Goal: Find specific page/section: Find specific page/section

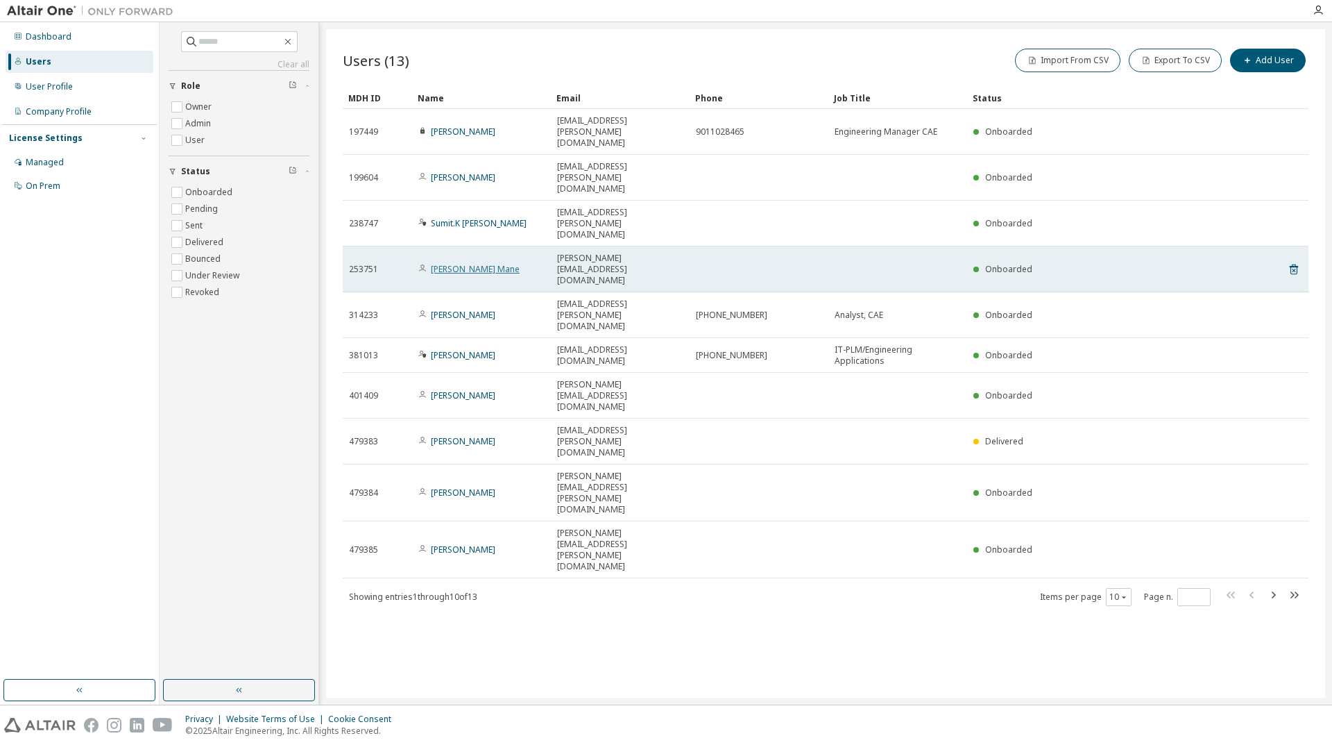
click at [469, 263] on link "Kondiba S. Mane" at bounding box center [475, 269] width 89 height 12
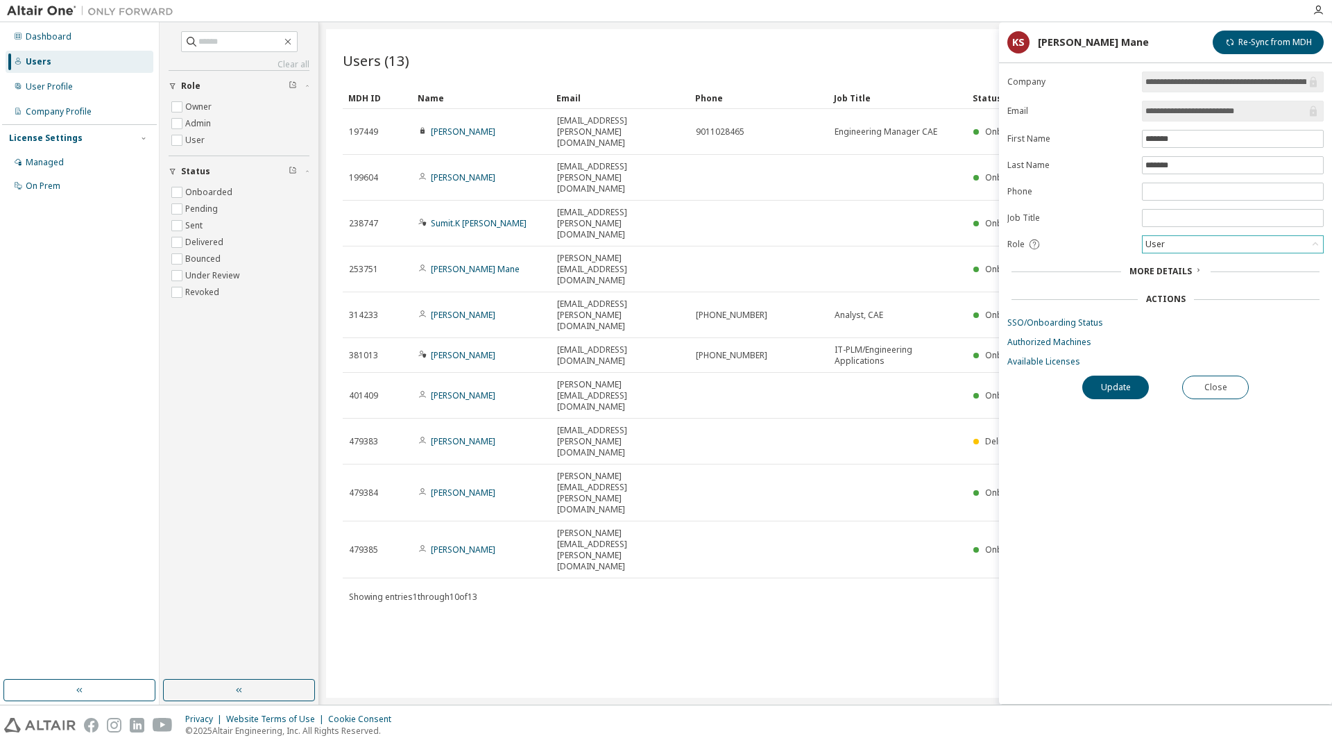
click at [1232, 246] on div "User" at bounding box center [1233, 244] width 180 height 17
click at [1066, 232] on form "**********" at bounding box center [1166, 219] width 316 height 296
drag, startPoint x: 1166, startPoint y: 269, endPoint x: 1166, endPoint y: 282, distance: 13.9
click at [1166, 271] on span "More Details" at bounding box center [1161, 271] width 62 height 12
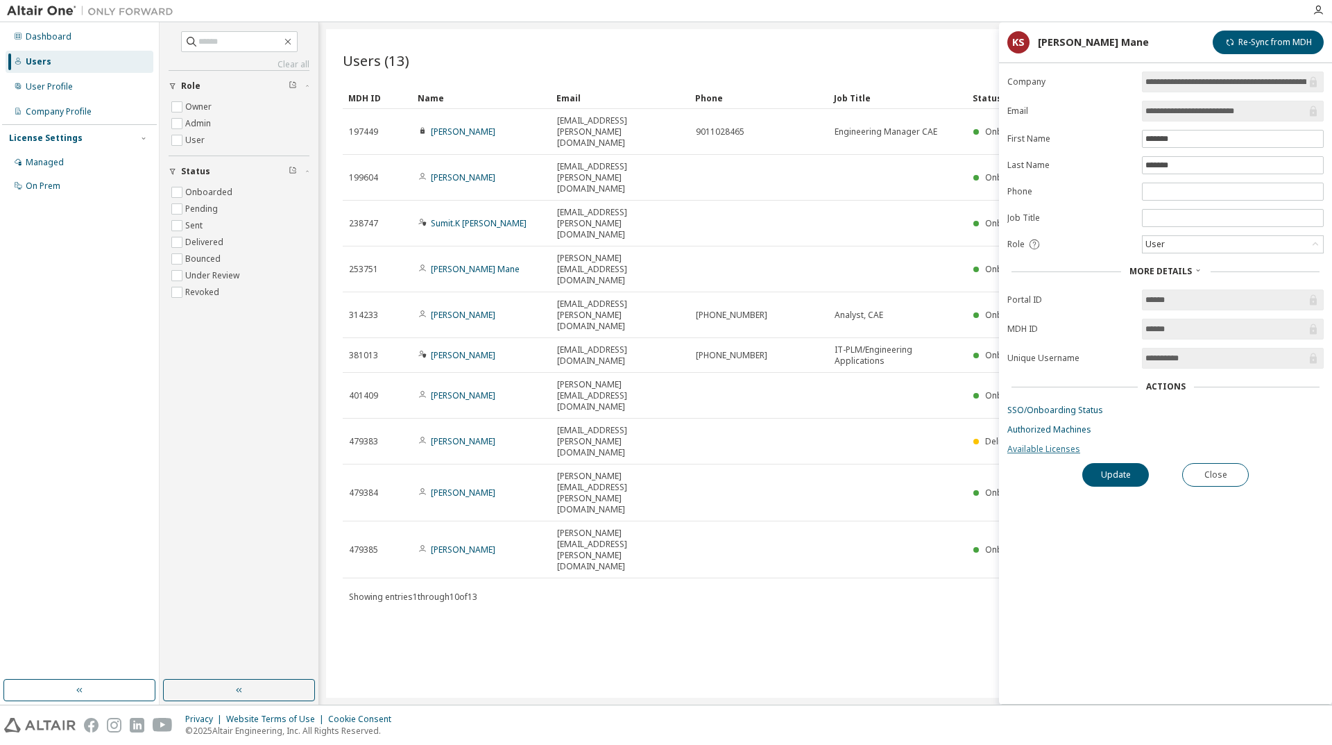
click at [1046, 448] on link "Available Licenses" at bounding box center [1166, 448] width 316 height 11
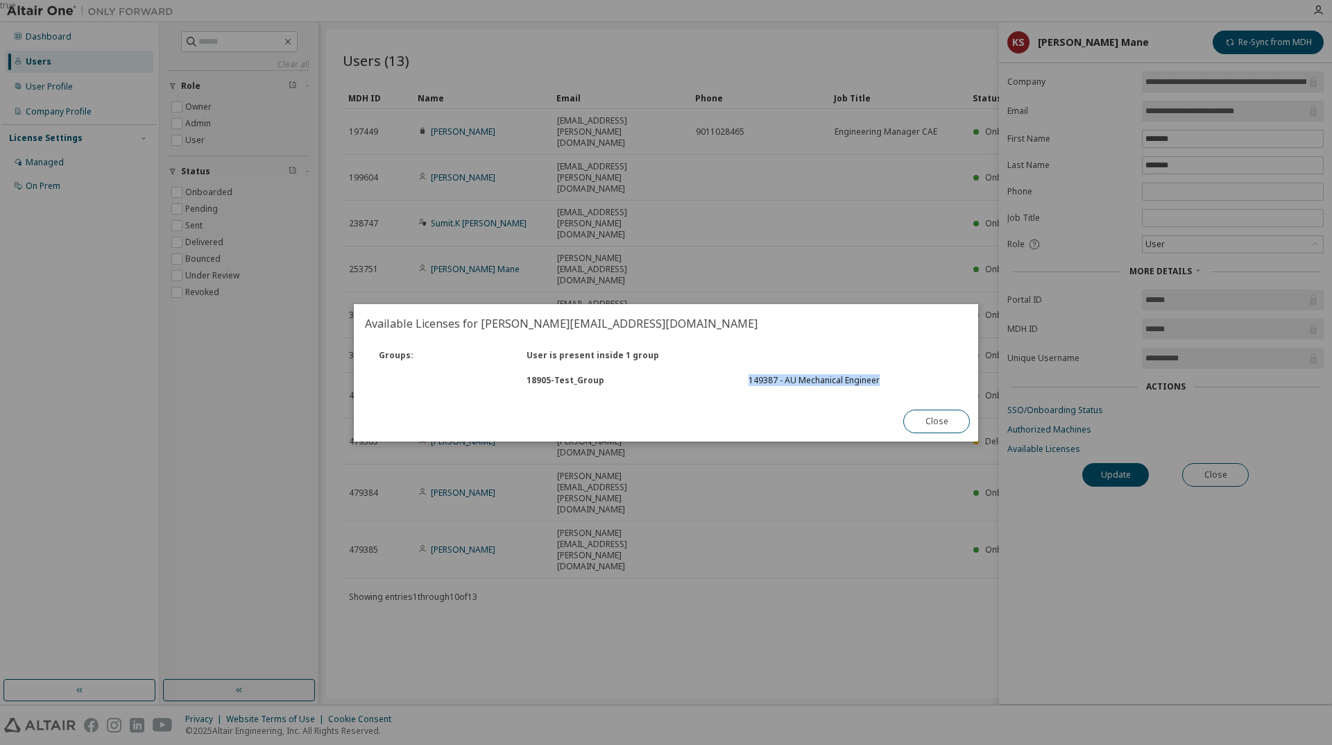
drag, startPoint x: 749, startPoint y: 382, endPoint x: 889, endPoint y: 378, distance: 139.5
click at [889, 378] on div "149387 - AU Mechanical Engineer" at bounding box center [851, 380] width 205 height 11
click at [939, 422] on button "Close" at bounding box center [936, 421] width 67 height 24
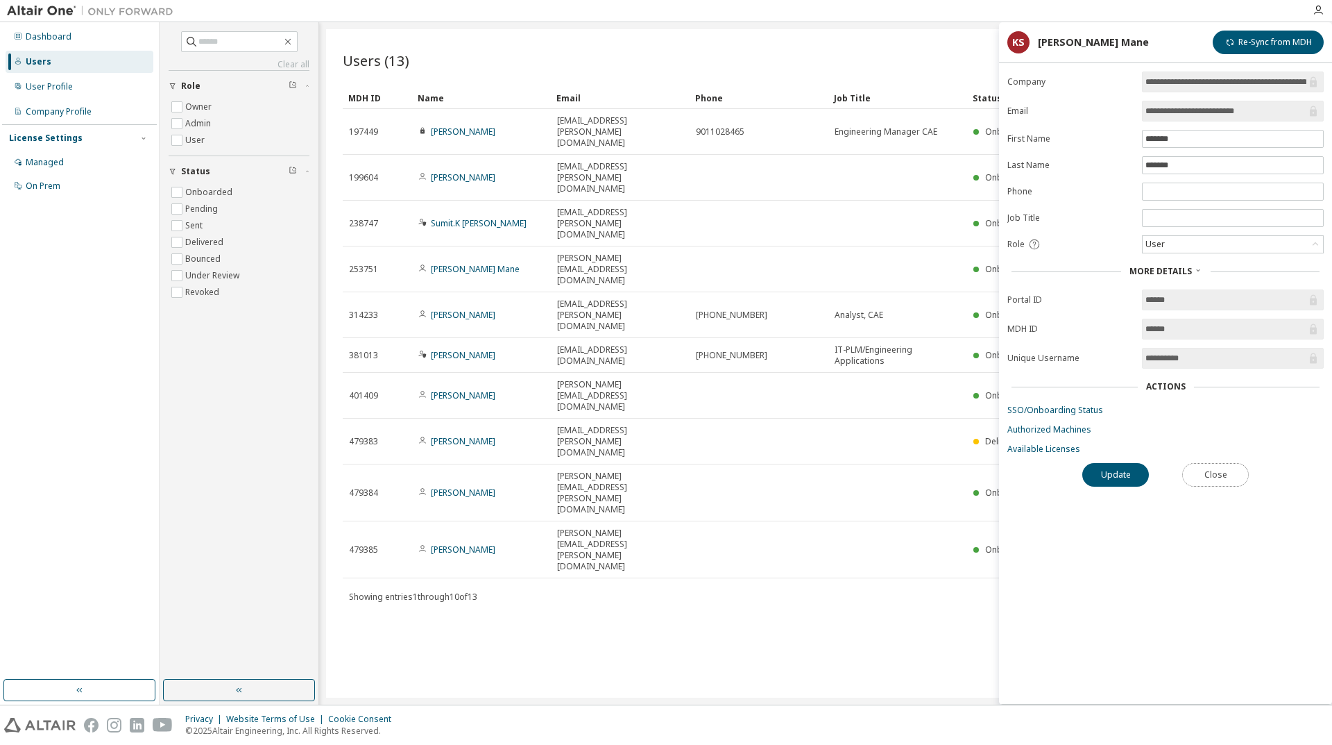
drag, startPoint x: 1214, startPoint y: 475, endPoint x: 1085, endPoint y: 499, distance: 130.5
click at [1210, 474] on button "Close" at bounding box center [1215, 475] width 67 height 24
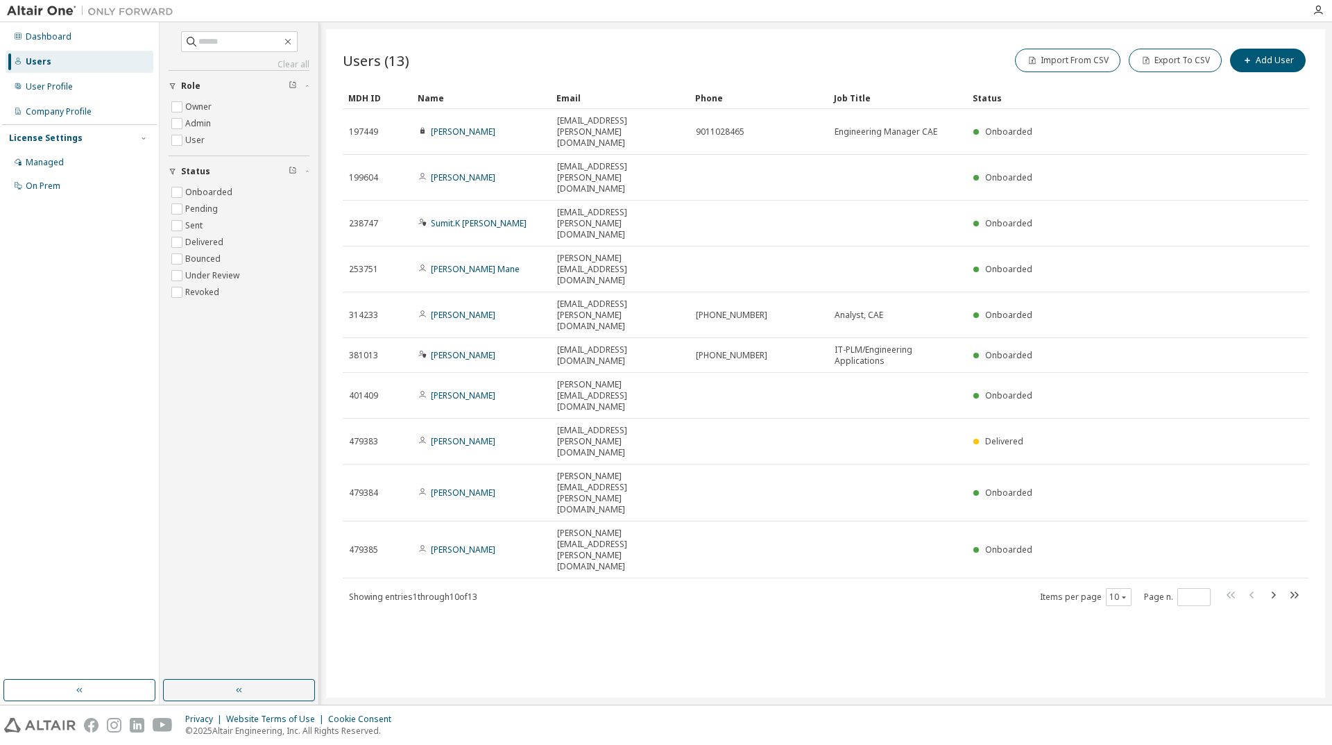
drag, startPoint x: 62, startPoint y: 116, endPoint x: 120, endPoint y: 215, distance: 115.1
click at [62, 118] on div "Company Profile" at bounding box center [80, 112] width 148 height 22
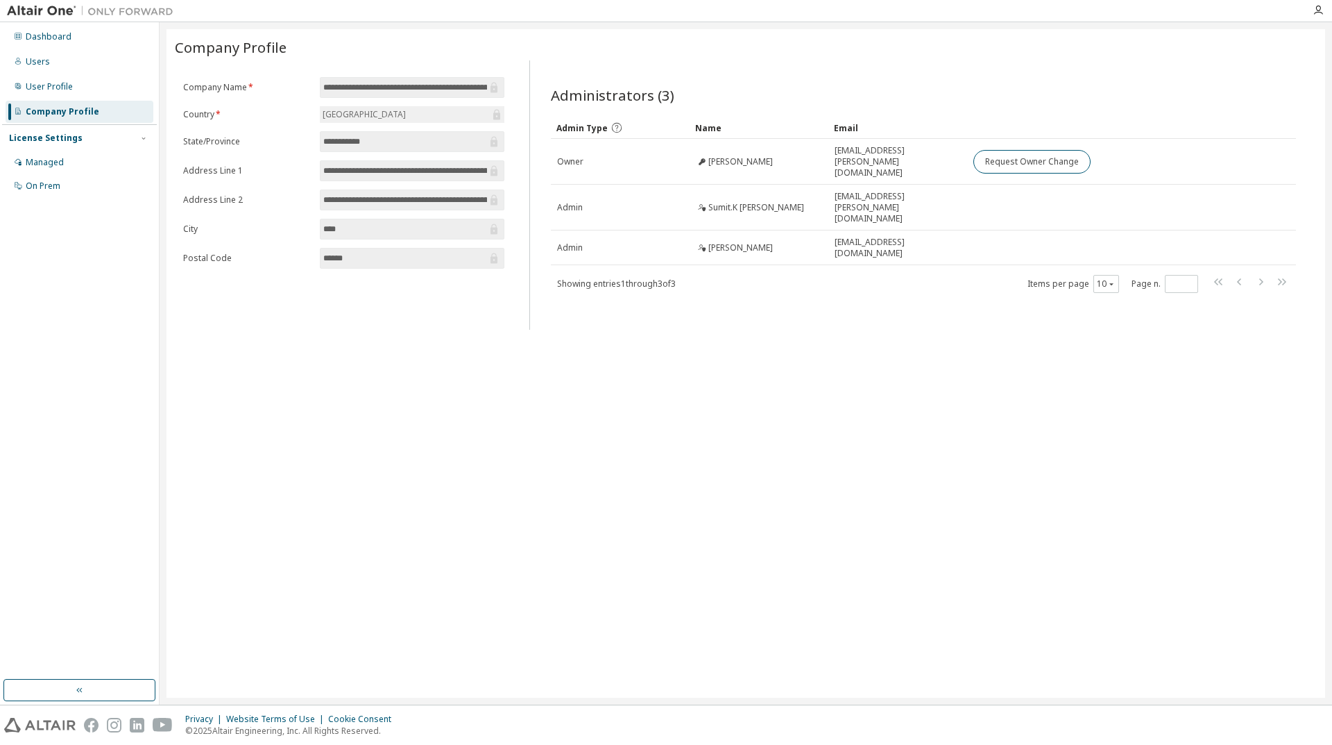
click at [48, 75] on div "Dashboard Users User Profile Company Profile License Settings Managed On Prem" at bounding box center [79, 111] width 155 height 174
drag, startPoint x: 46, startPoint y: 90, endPoint x: 160, endPoint y: 152, distance: 129.5
click at [46, 90] on div "User Profile" at bounding box center [49, 86] width 47 height 11
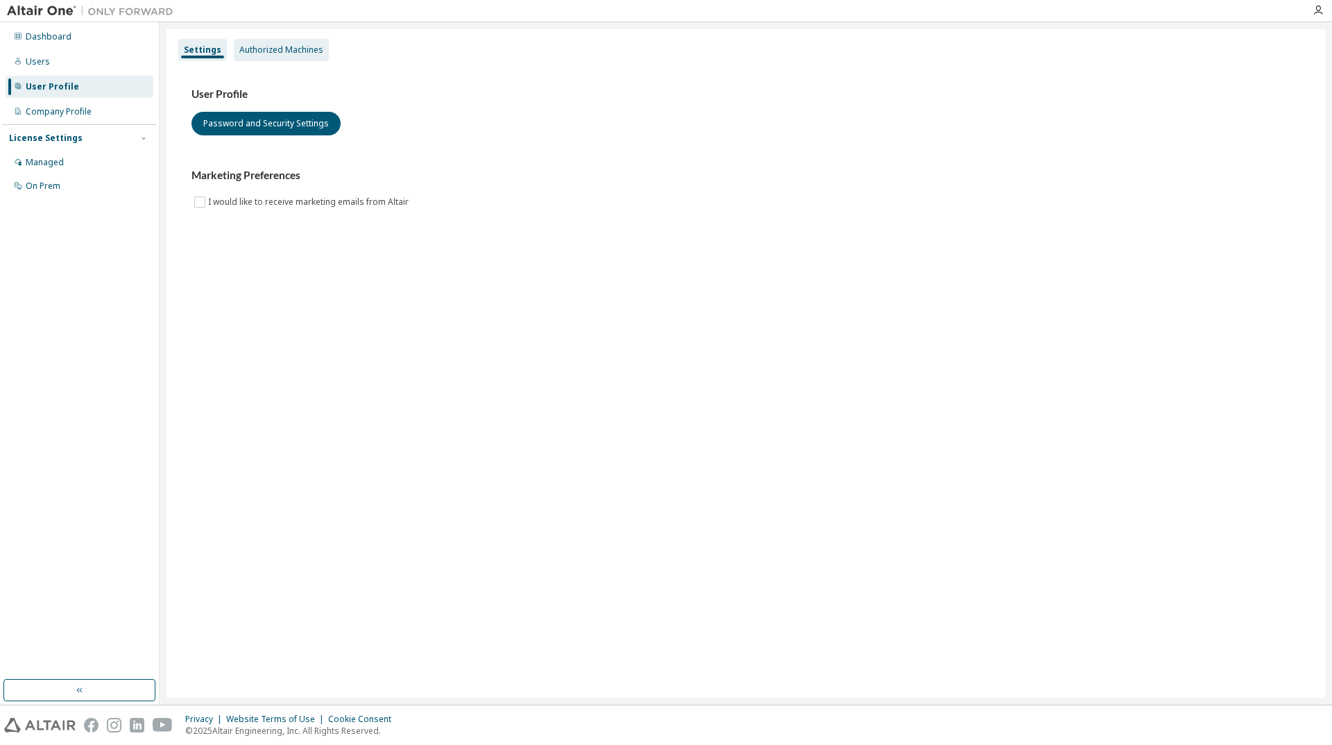
click at [260, 49] on div "Authorized Machines" at bounding box center [281, 49] width 84 height 11
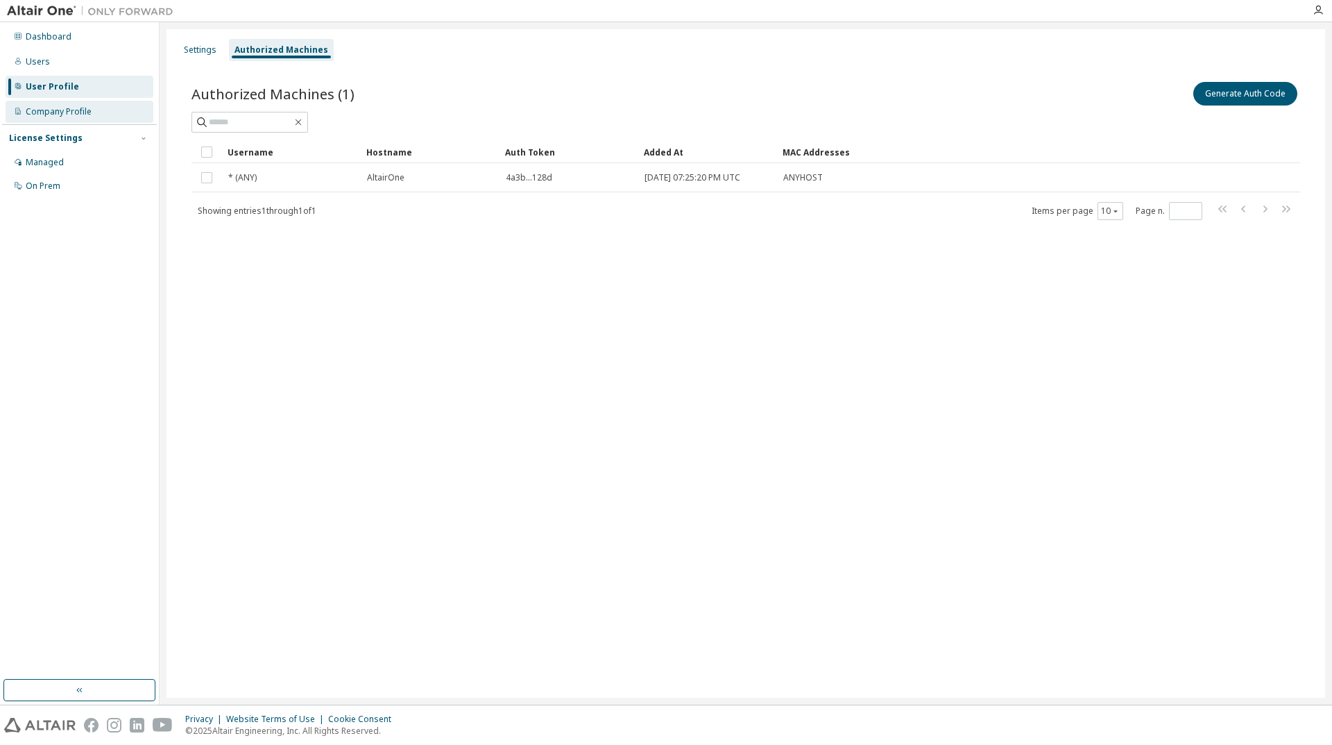
click at [46, 108] on div "Company Profile" at bounding box center [59, 111] width 66 height 11
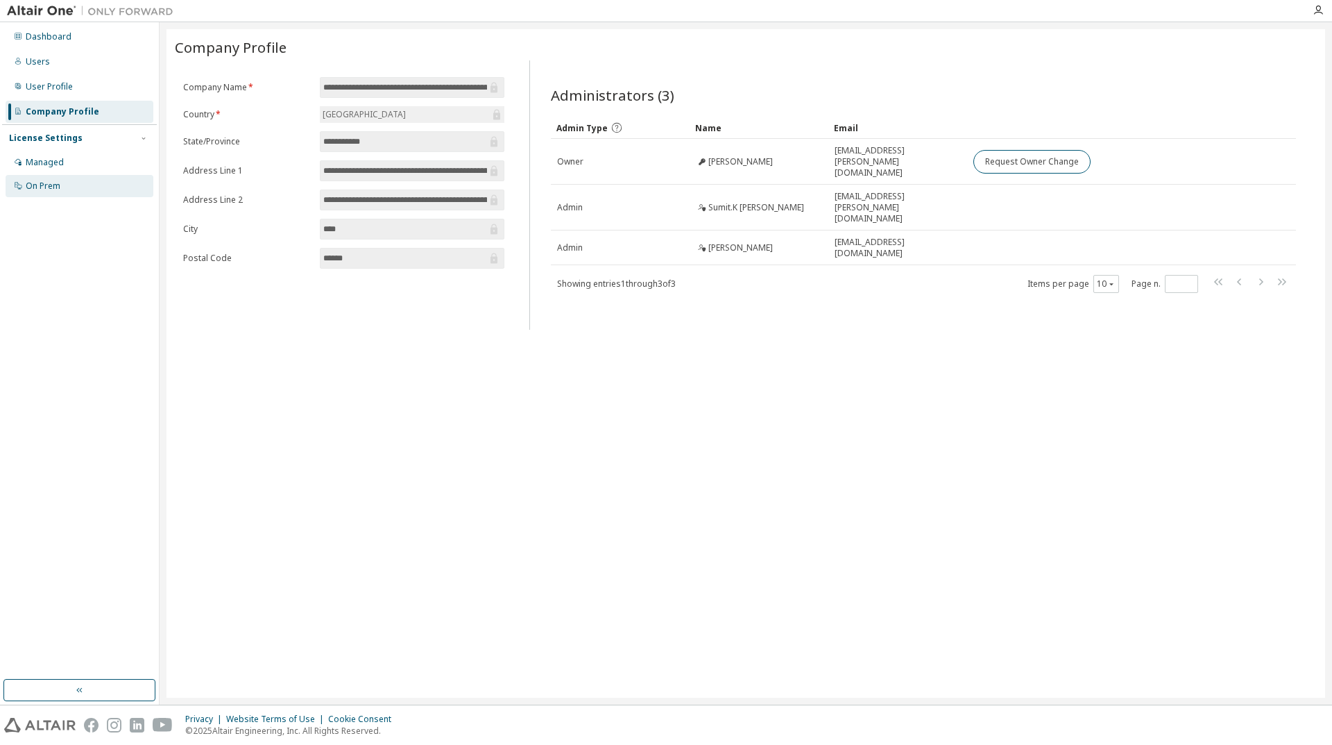
click at [67, 190] on div "On Prem" at bounding box center [80, 186] width 148 height 22
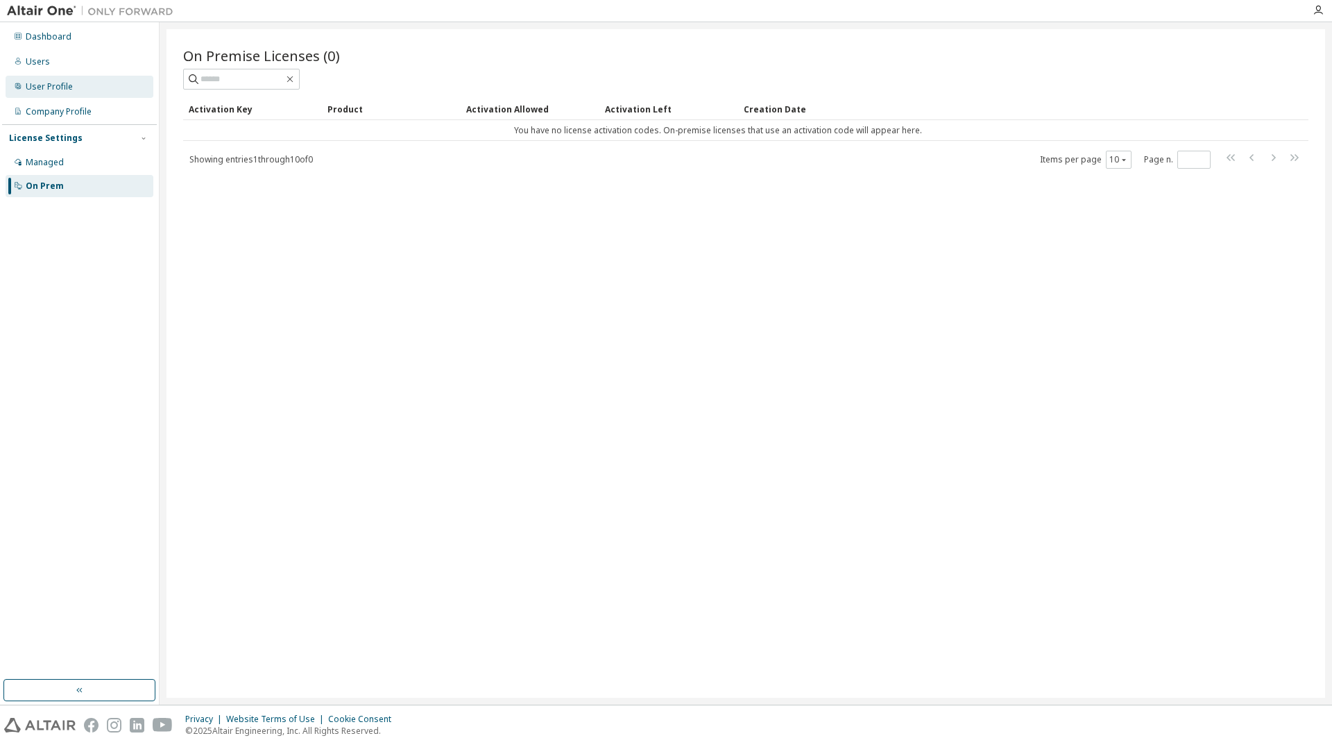
drag, startPoint x: 62, startPoint y: 88, endPoint x: 82, endPoint y: 94, distance: 20.2
click at [62, 90] on div "User Profile" at bounding box center [49, 86] width 47 height 11
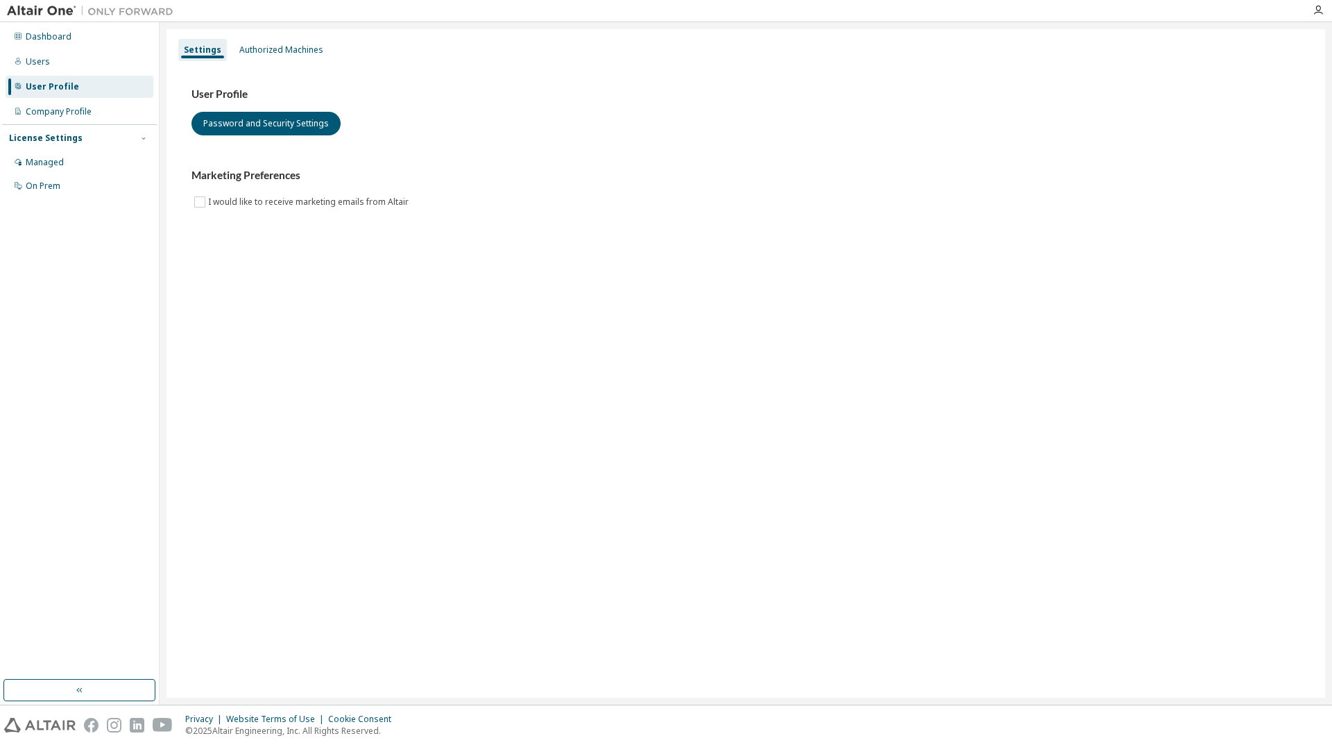
drag, startPoint x: 275, startPoint y: 57, endPoint x: 254, endPoint y: 82, distance: 32.5
click at [275, 61] on div "Settings Authorized Machines" at bounding box center [746, 49] width 1142 height 25
click at [284, 58] on div "Authorized Machines" at bounding box center [281, 50] width 95 height 22
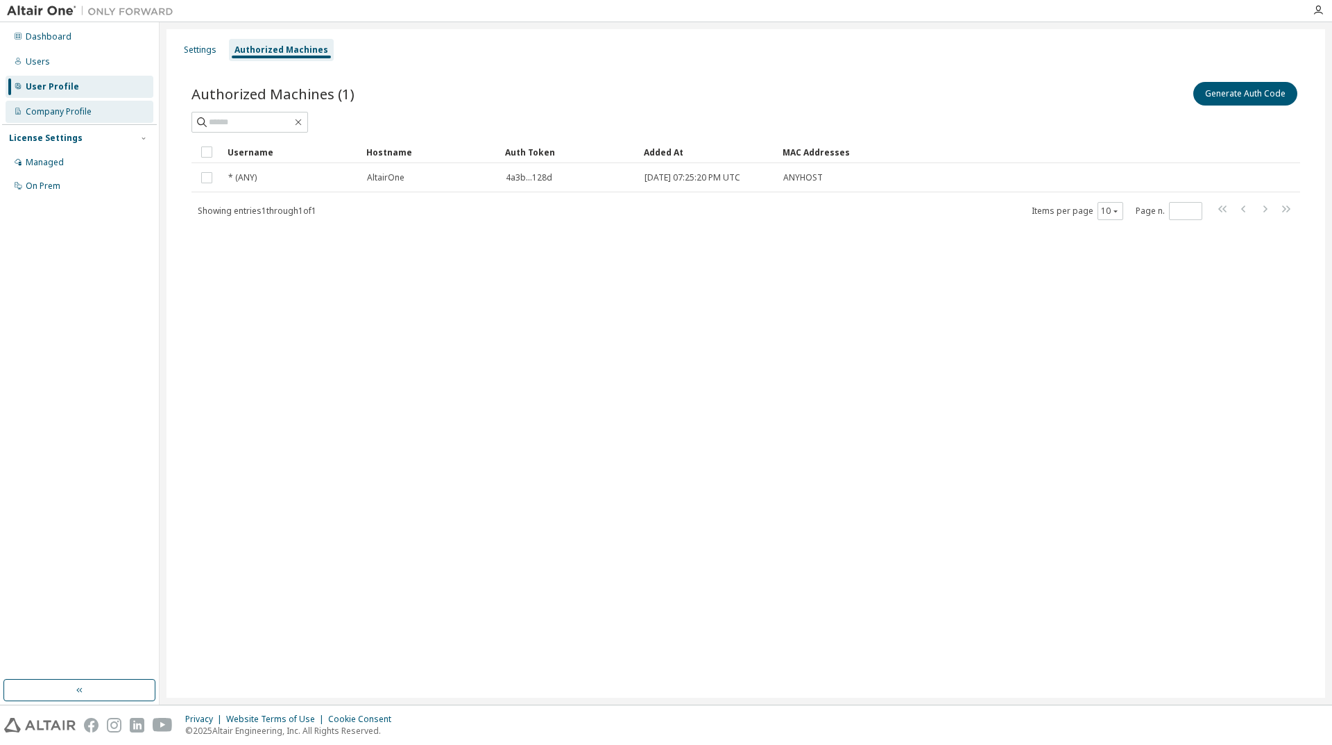
click at [67, 110] on div "Company Profile" at bounding box center [59, 111] width 66 height 11
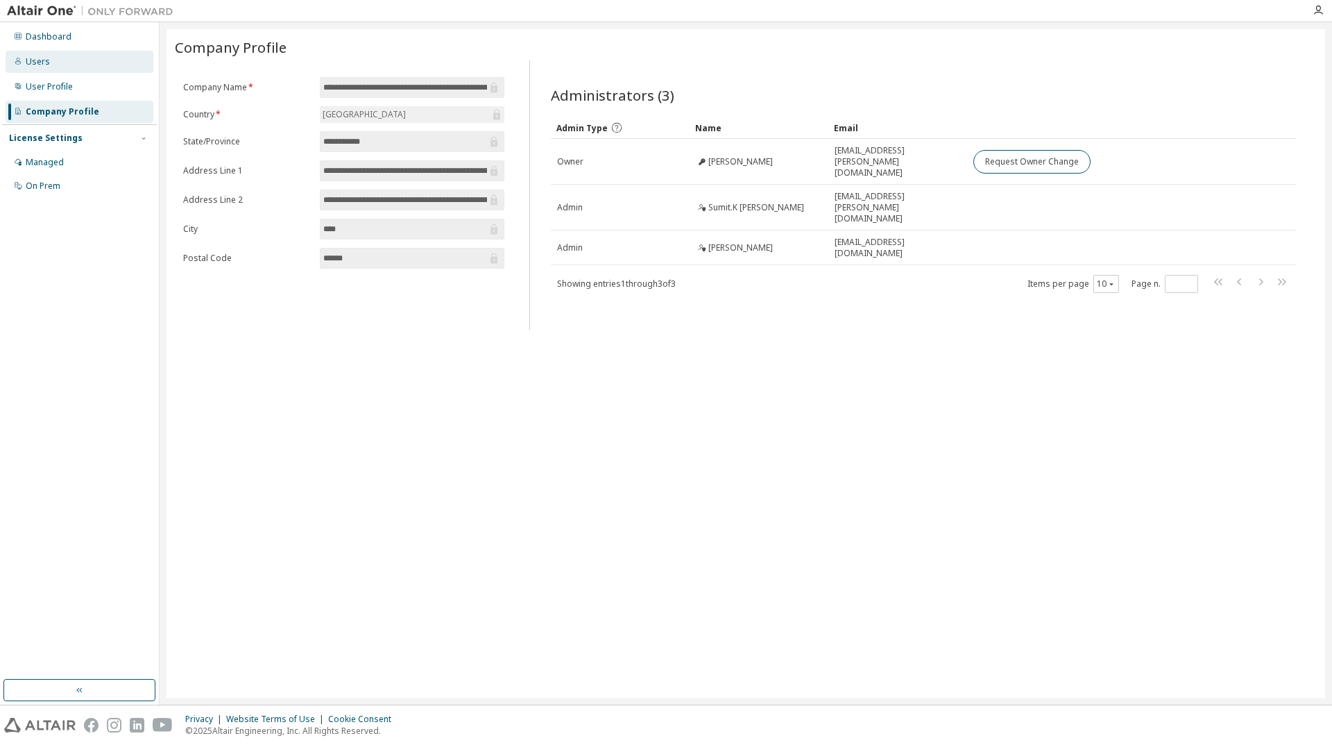
click at [57, 67] on div "Users" at bounding box center [80, 62] width 148 height 22
